Goal: Check status

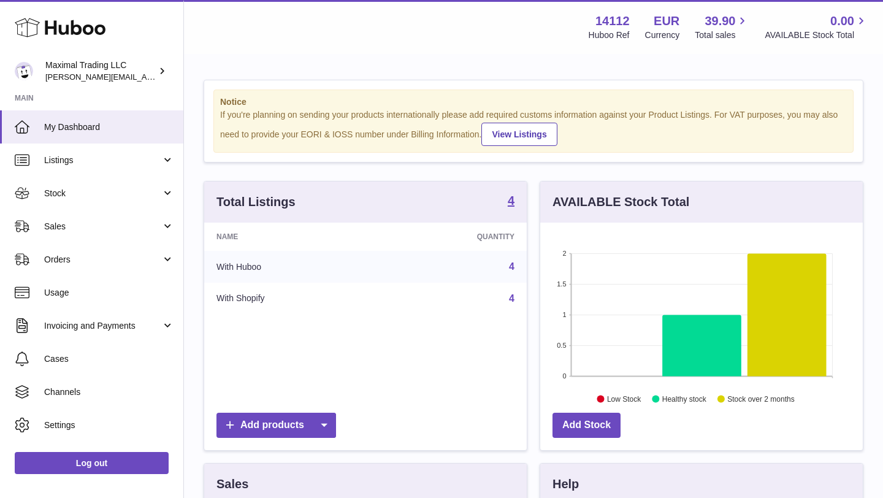
scroll to position [191, 322]
click at [89, 229] on span "Sales" at bounding box center [102, 227] width 117 height 12
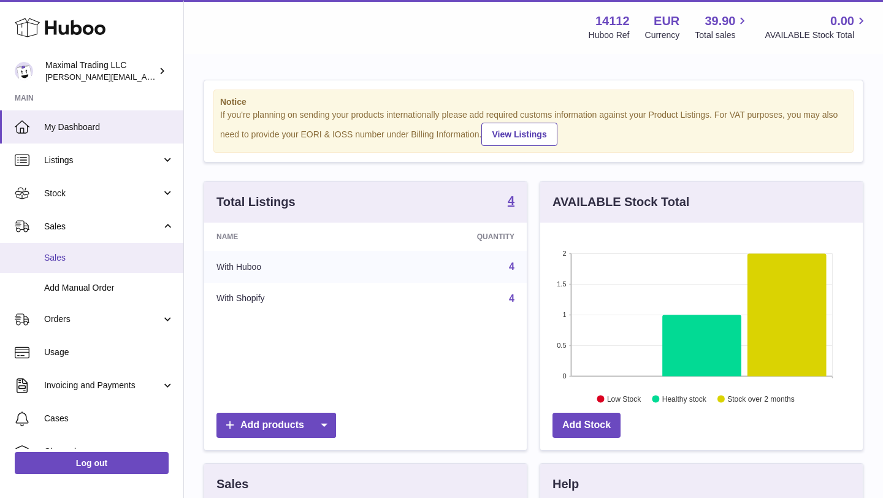
click at [86, 252] on span "Sales" at bounding box center [109, 258] width 130 height 12
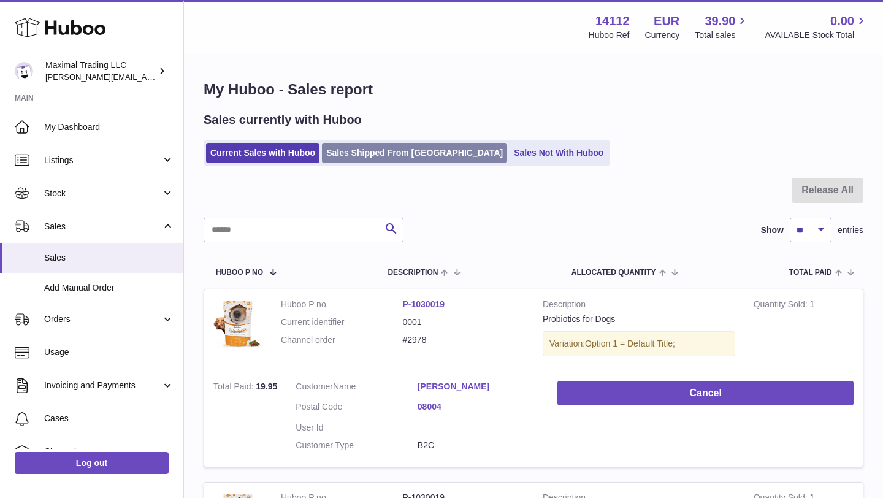
click at [356, 155] on link "Sales Shipped From [GEOGRAPHIC_DATA]" at bounding box center [414, 153] width 185 height 20
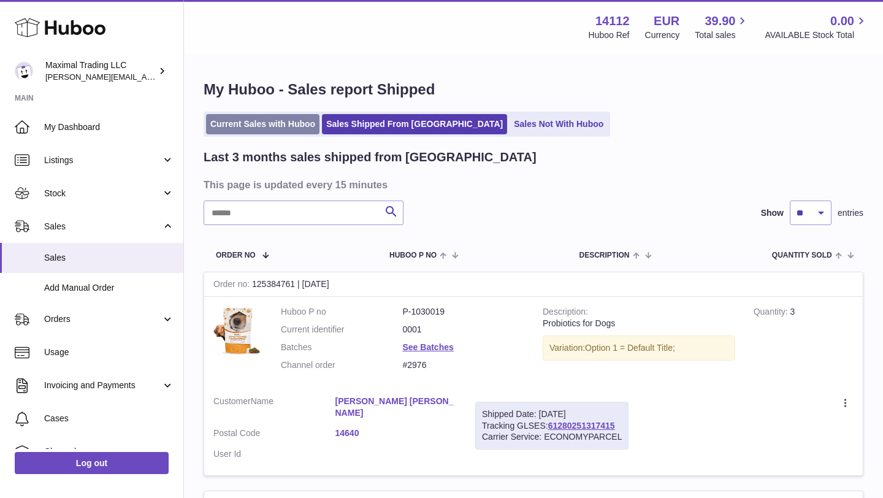
click at [234, 118] on link "Current Sales with Huboo" at bounding box center [262, 124] width 113 height 20
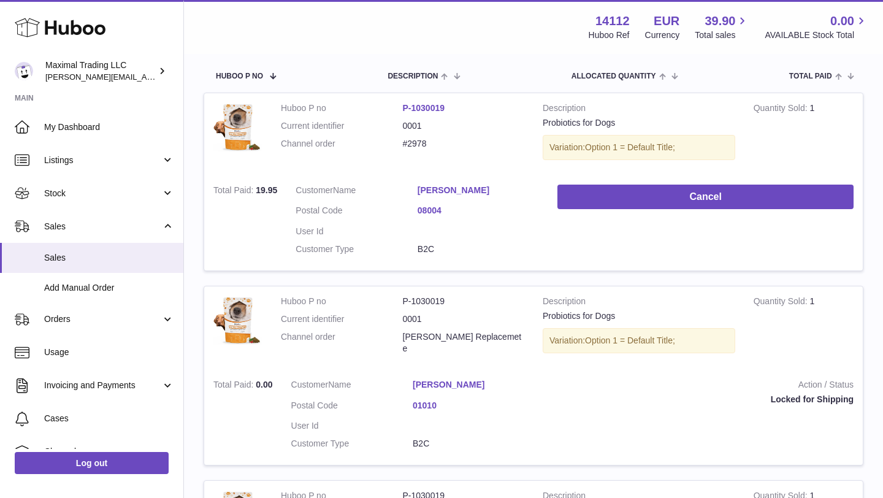
scroll to position [199, 0]
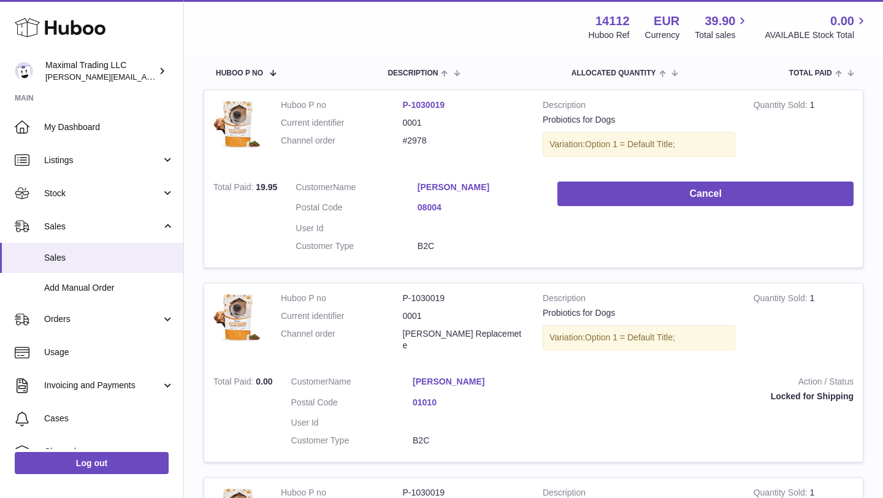
click at [445, 382] on link "[PERSON_NAME]" at bounding box center [474, 382] width 122 height 12
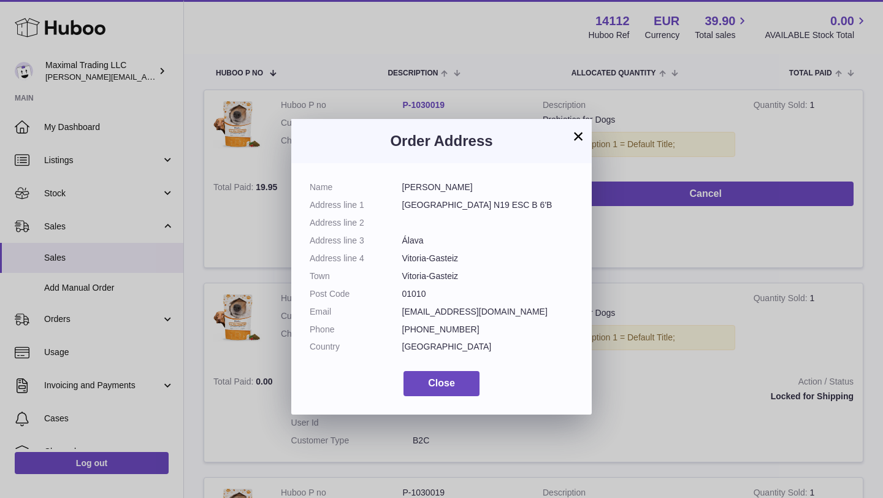
click at [573, 138] on button "×" at bounding box center [578, 136] width 15 height 15
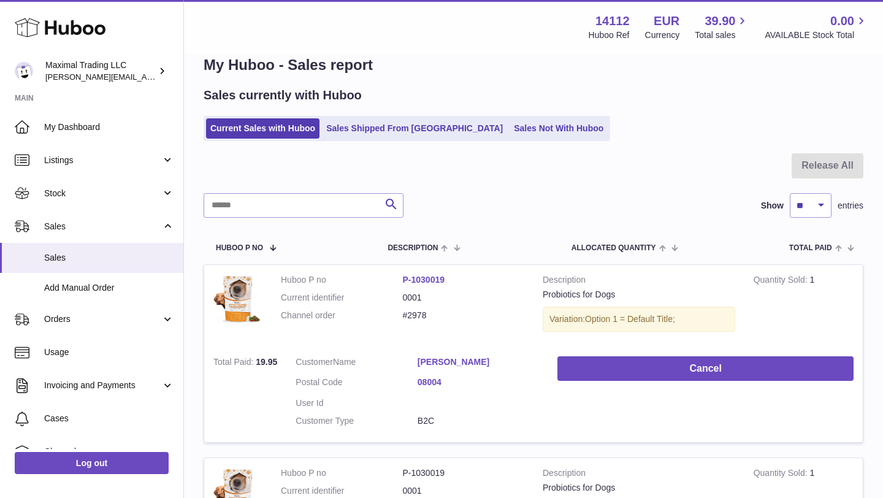
scroll to position [0, 0]
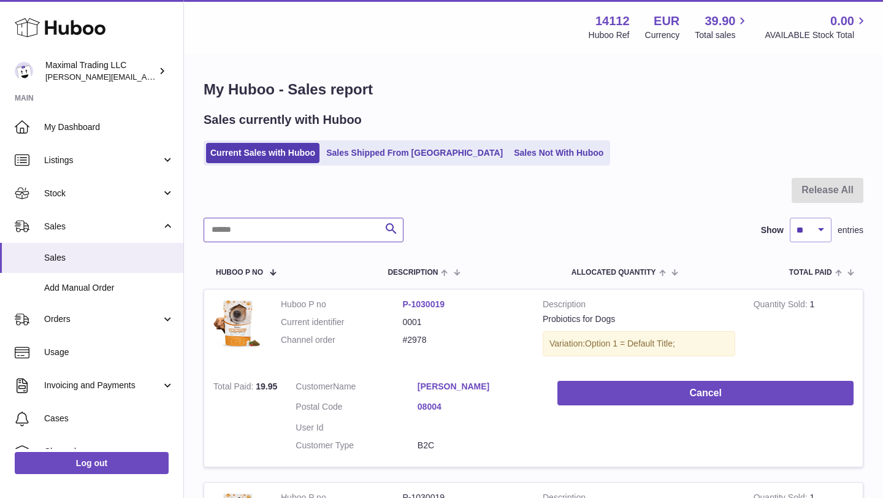
click at [233, 230] on input "text" at bounding box center [303, 230] width 200 height 25
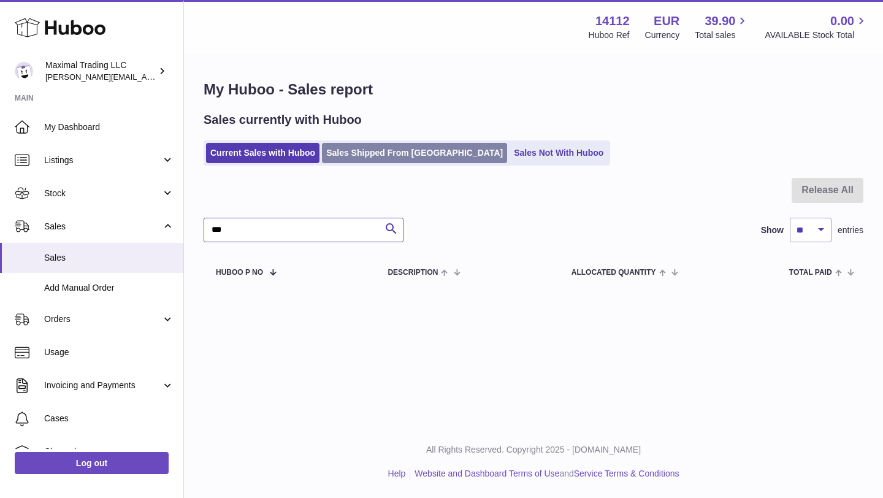
type input "***"
click at [374, 152] on link "Sales Shipped From [GEOGRAPHIC_DATA]" at bounding box center [414, 153] width 185 height 20
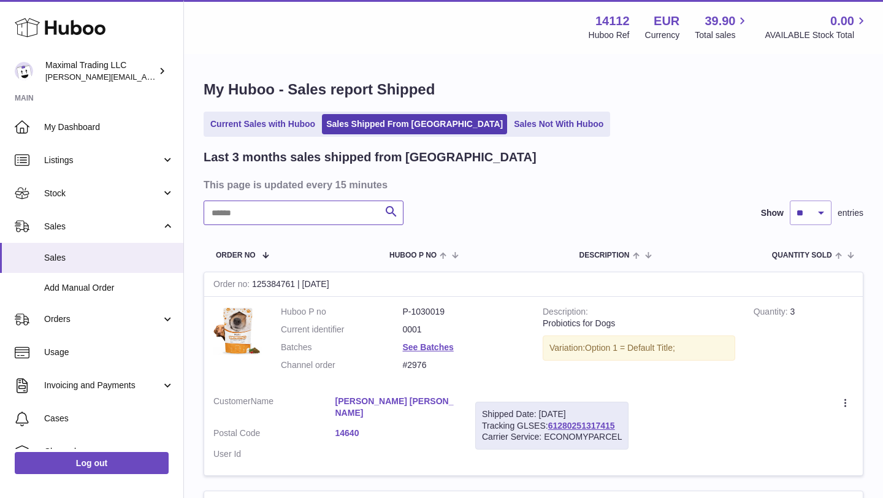
click at [282, 221] on input "text" at bounding box center [303, 212] width 200 height 25
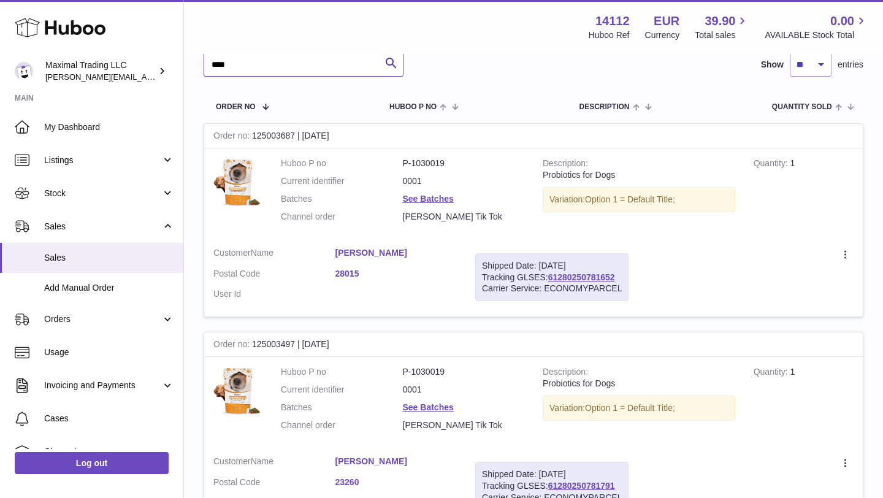
scroll to position [159, 0]
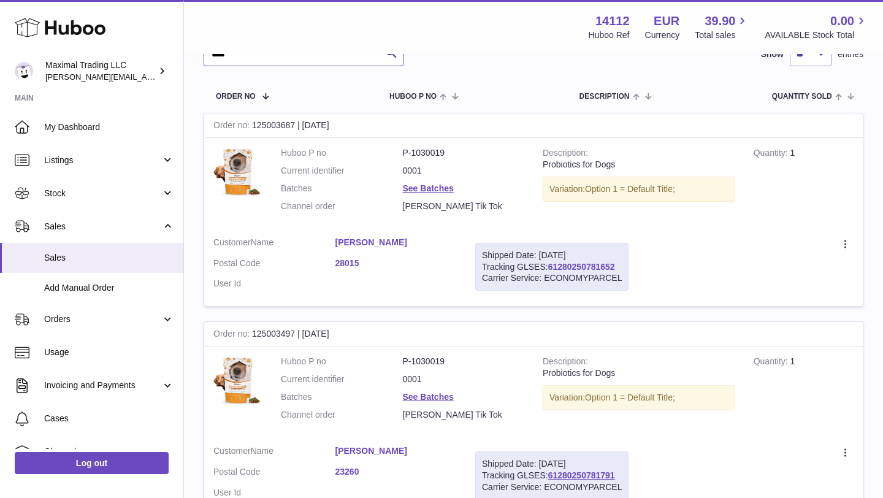
type input "***"
click at [593, 263] on link "61280250781652" at bounding box center [581, 267] width 67 height 10
